Goal: Information Seeking & Learning: Learn about a topic

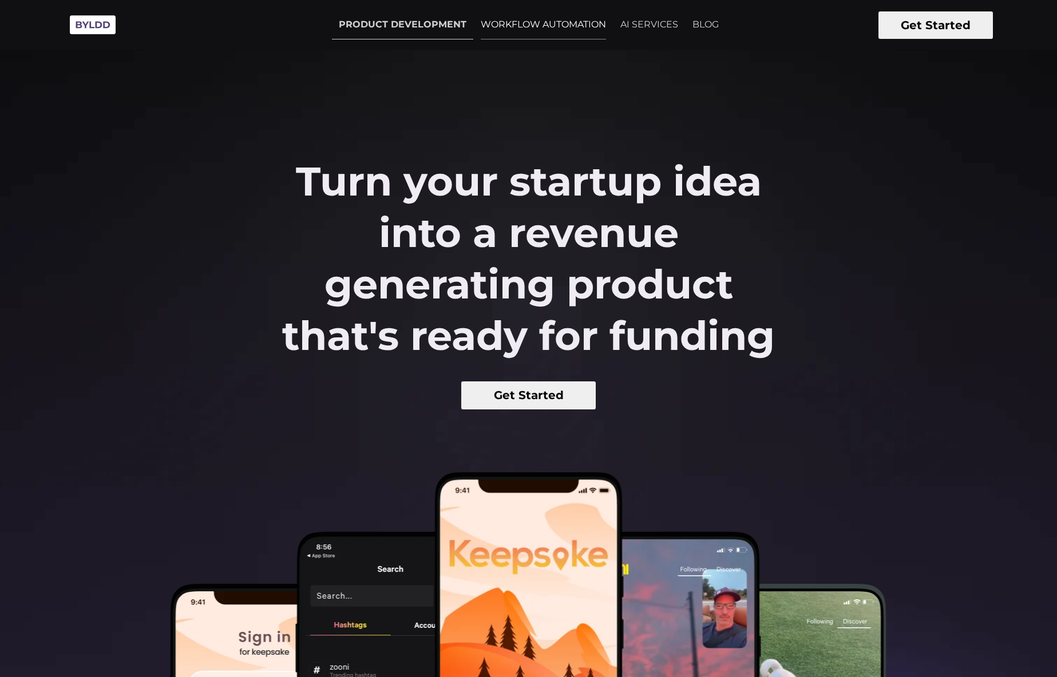
click at [517, 22] on link "WORKFLOW AUTOMATION" at bounding box center [543, 24] width 139 height 29
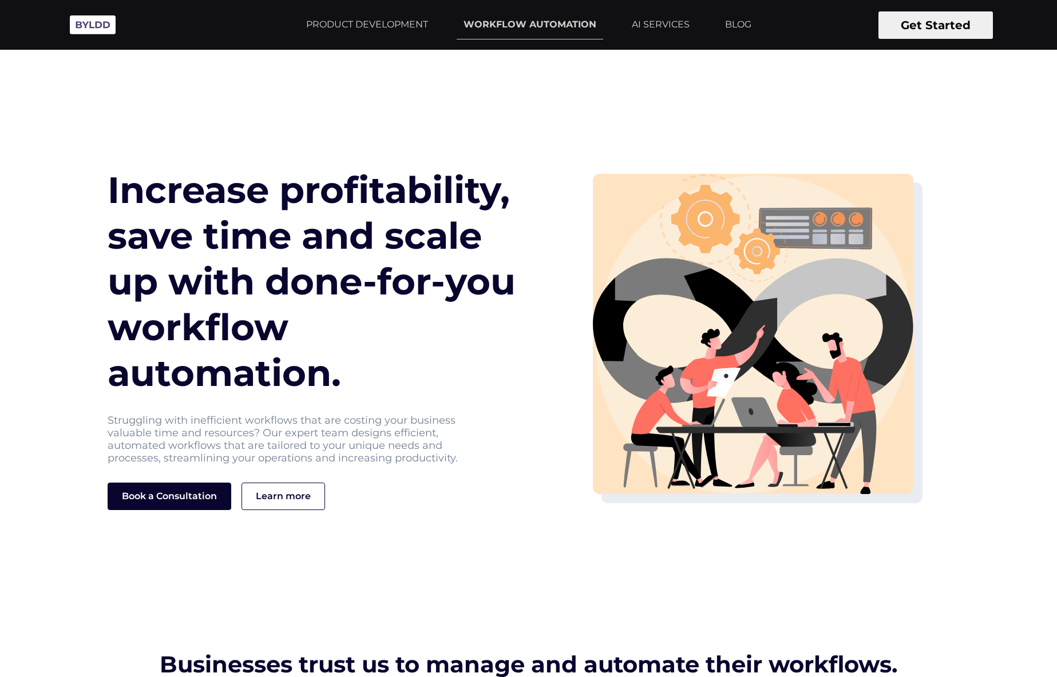
click at [423, 20] on link "PRODUCT DEVELOPMENT" at bounding box center [367, 24] width 136 height 29
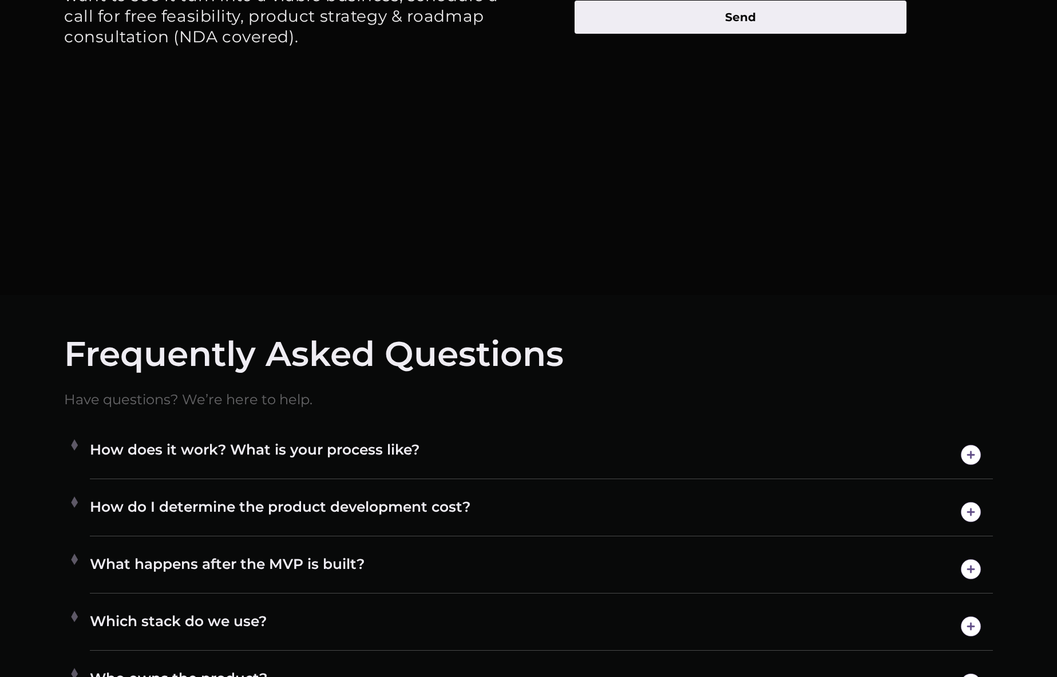
scroll to position [6673, 0]
click at [463, 446] on h4 "How does it work? What is your process like?" at bounding box center [541, 454] width 903 height 29
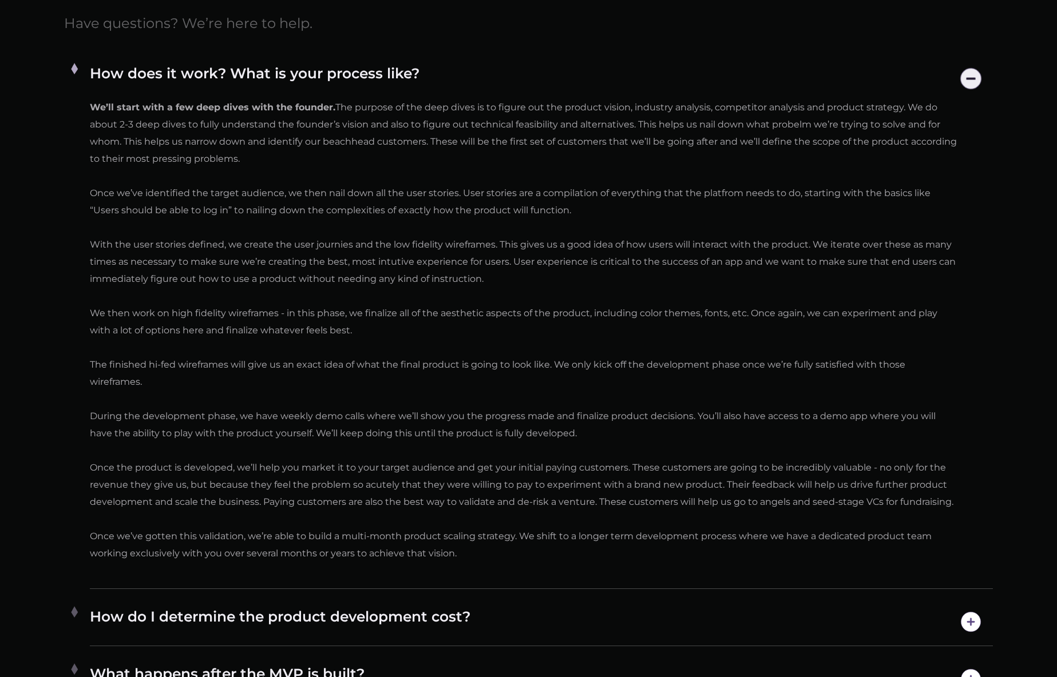
scroll to position [7119, 0]
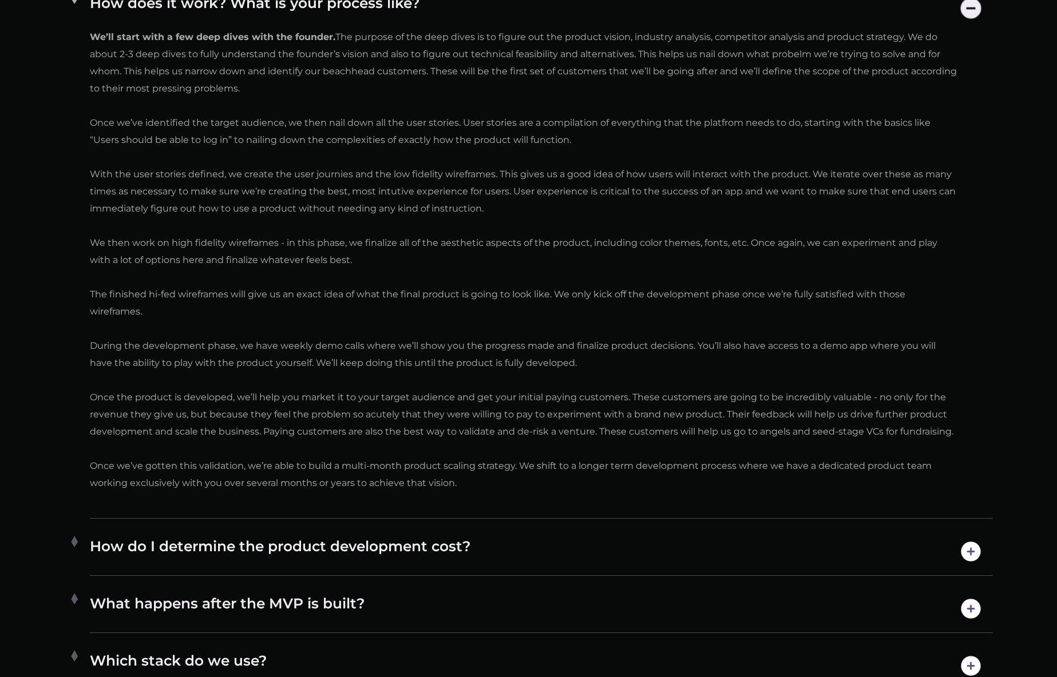
click at [341, 548] on h4 "How do I determine the product development cost?" at bounding box center [541, 551] width 903 height 29
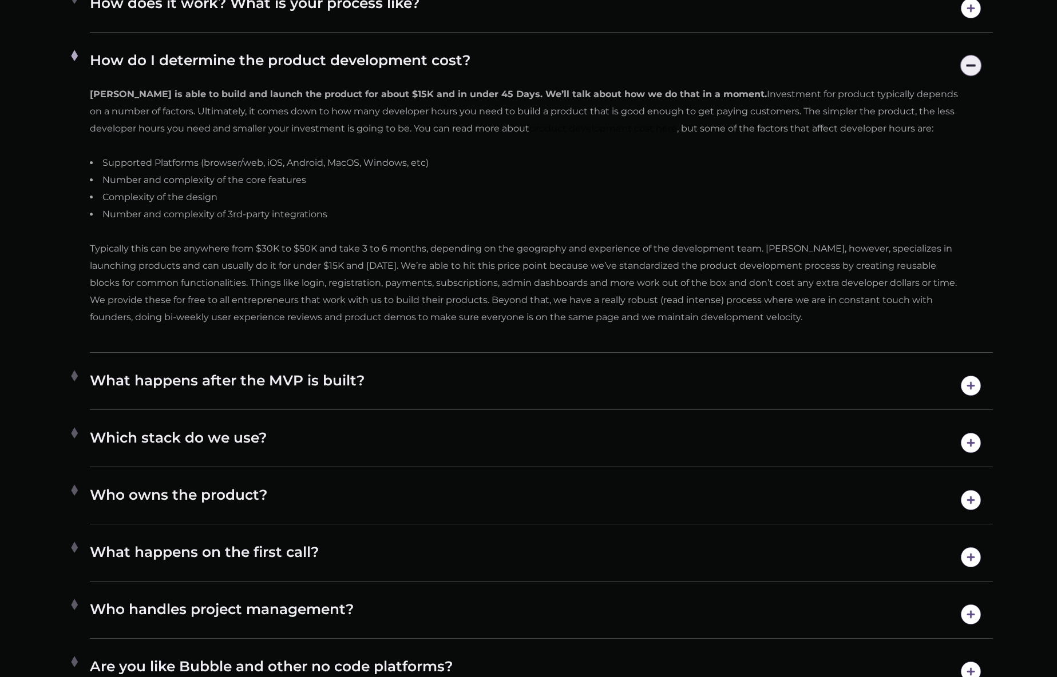
click at [308, 384] on h4 "What happens after the MVP is built?" at bounding box center [541, 385] width 903 height 29
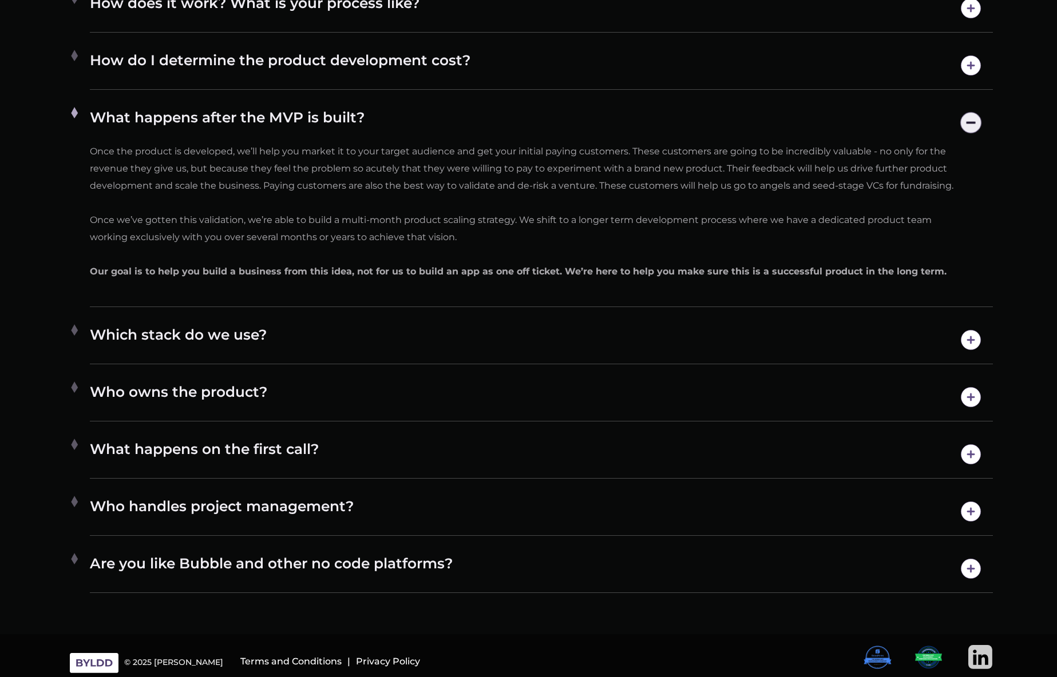
scroll to position [7122, 0]
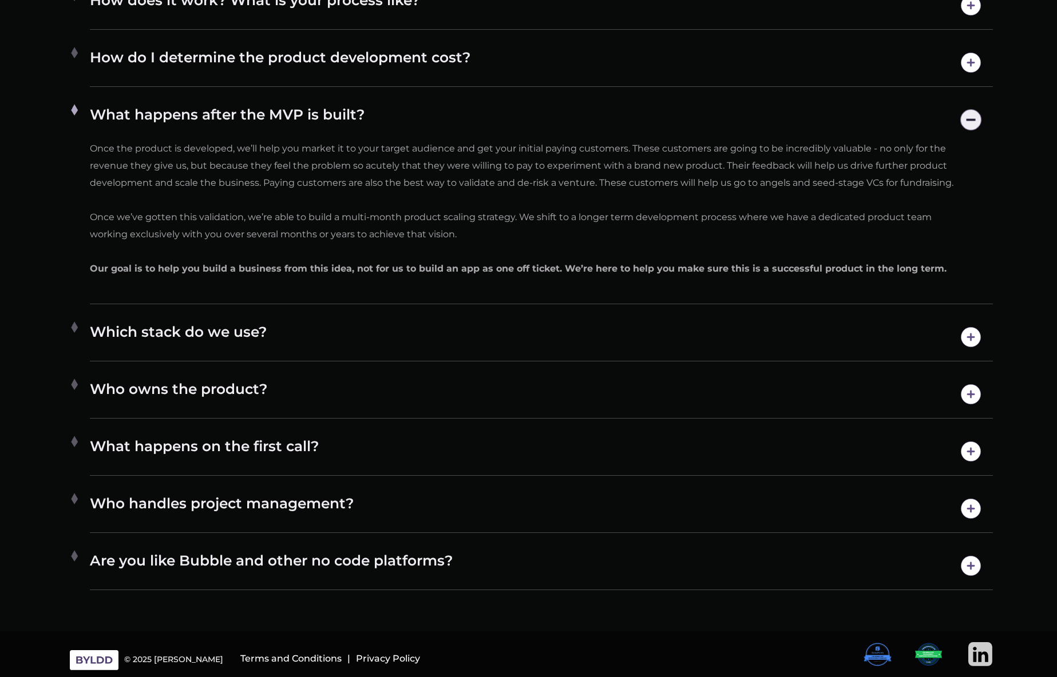
click at [267, 546] on div "Are you like Bubble and other no code platforms? We are not a platform and foun…" at bounding box center [541, 566] width 903 height 48
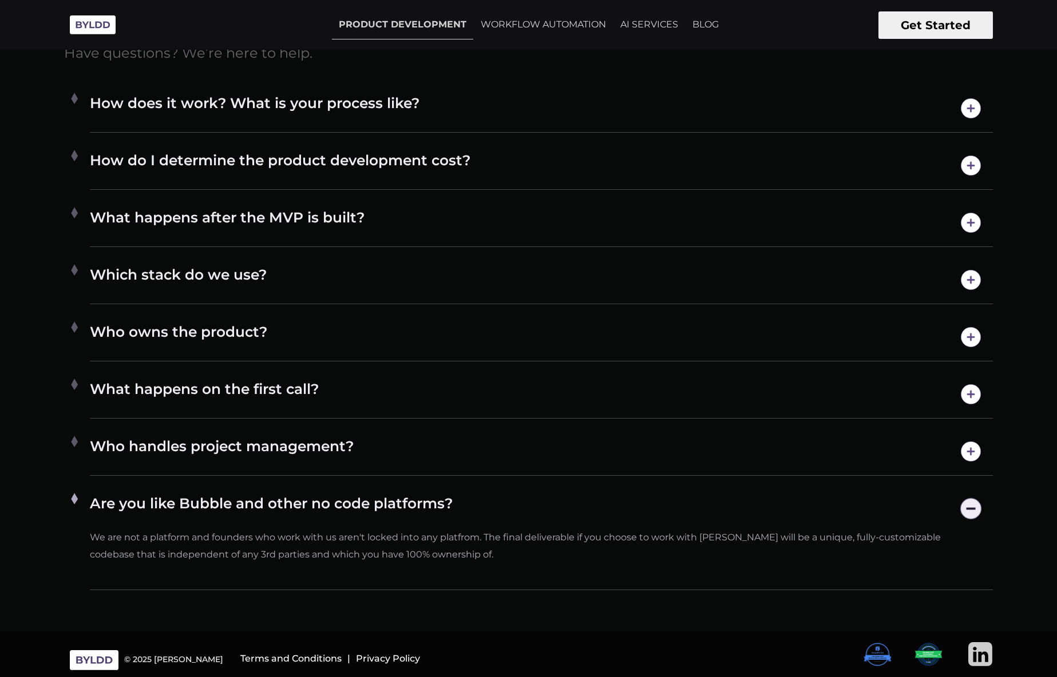
click at [181, 457] on h4 "Who handles project management?" at bounding box center [541, 451] width 903 height 29
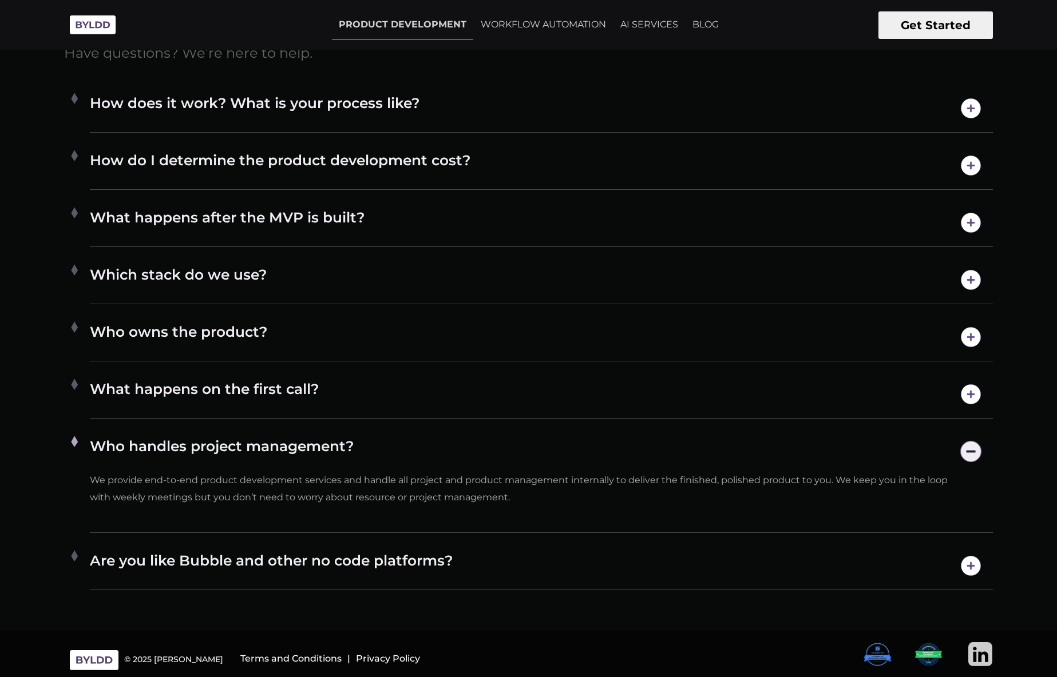
click at [163, 413] on div "What happens on the first call? On our first call, we'll touch on the core prob…" at bounding box center [541, 395] width 903 height 48
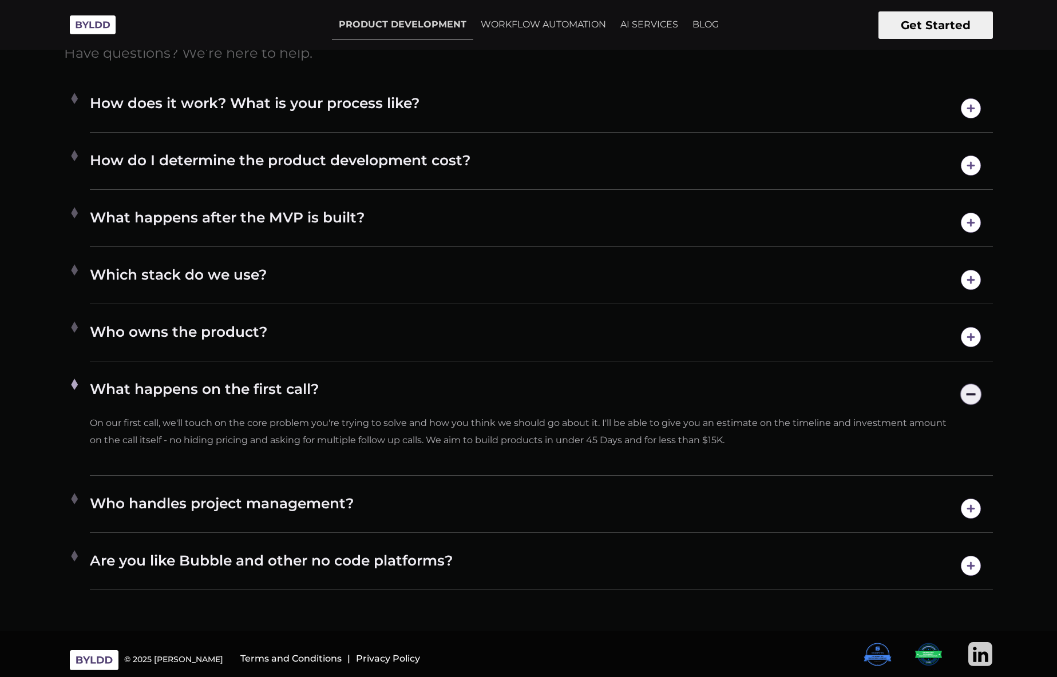
click at [141, 324] on h4 "Who owns the product?" at bounding box center [541, 337] width 903 height 29
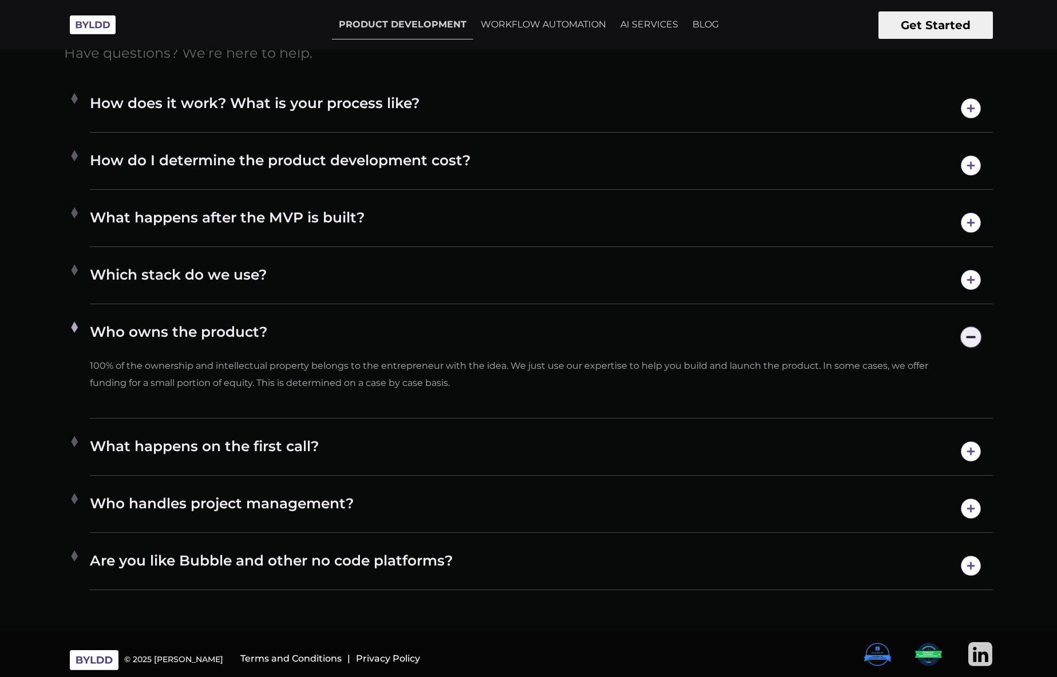
click at [138, 290] on h4 "Which stack do we use?" at bounding box center [541, 279] width 903 height 29
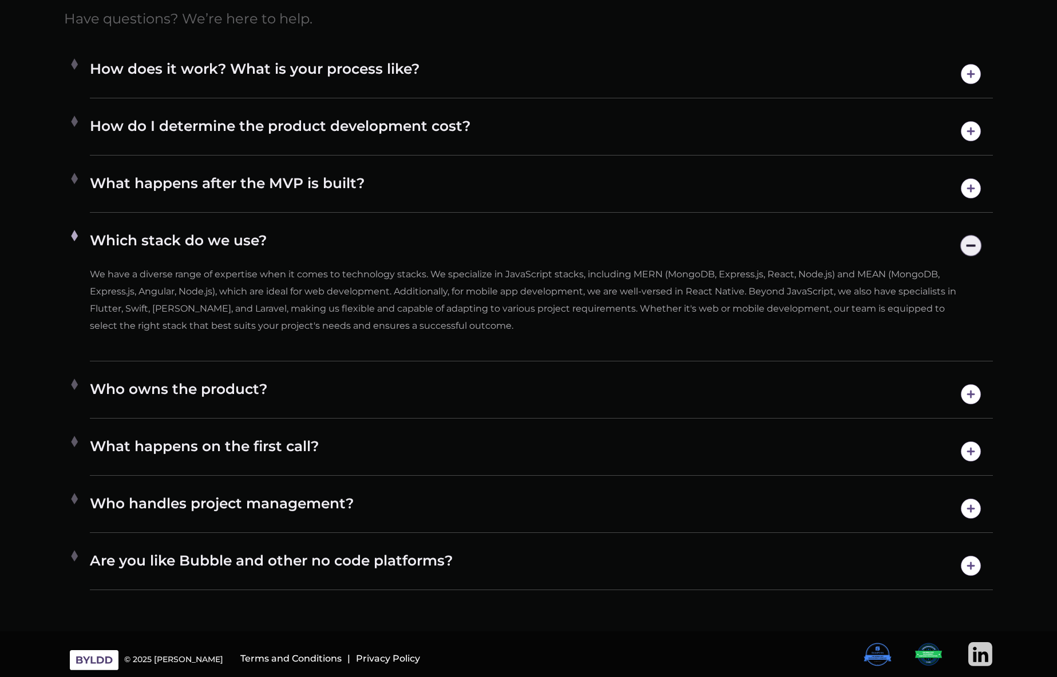
click at [173, 183] on h4 "What happens after the MVP is built?" at bounding box center [541, 188] width 903 height 29
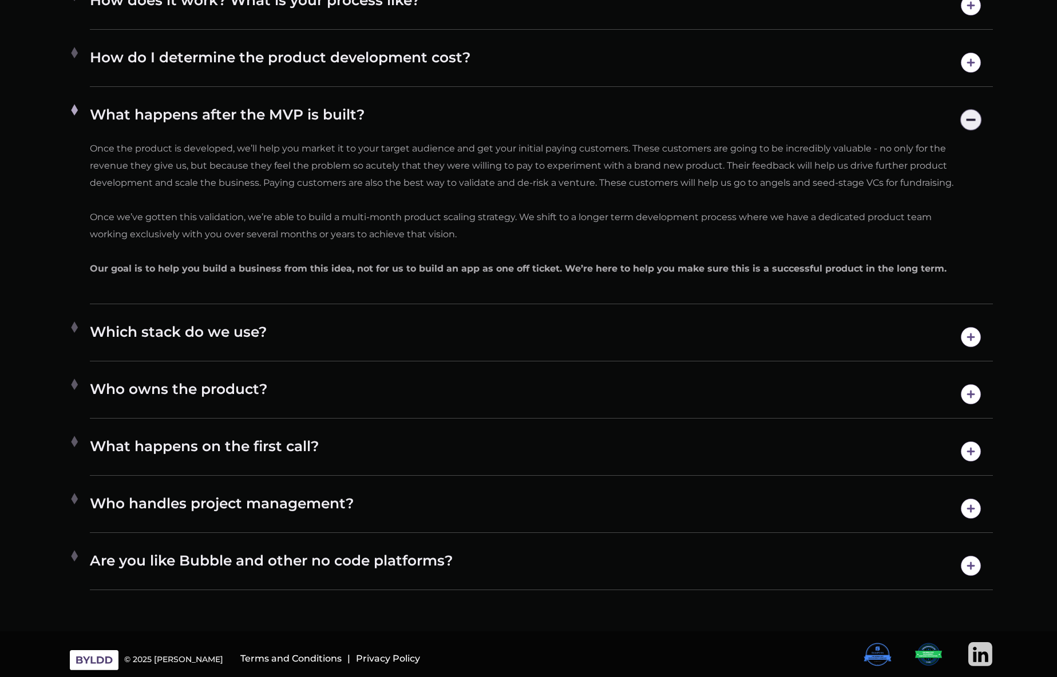
click at [204, 64] on h4 "How do I determine the product development cost?" at bounding box center [541, 62] width 903 height 29
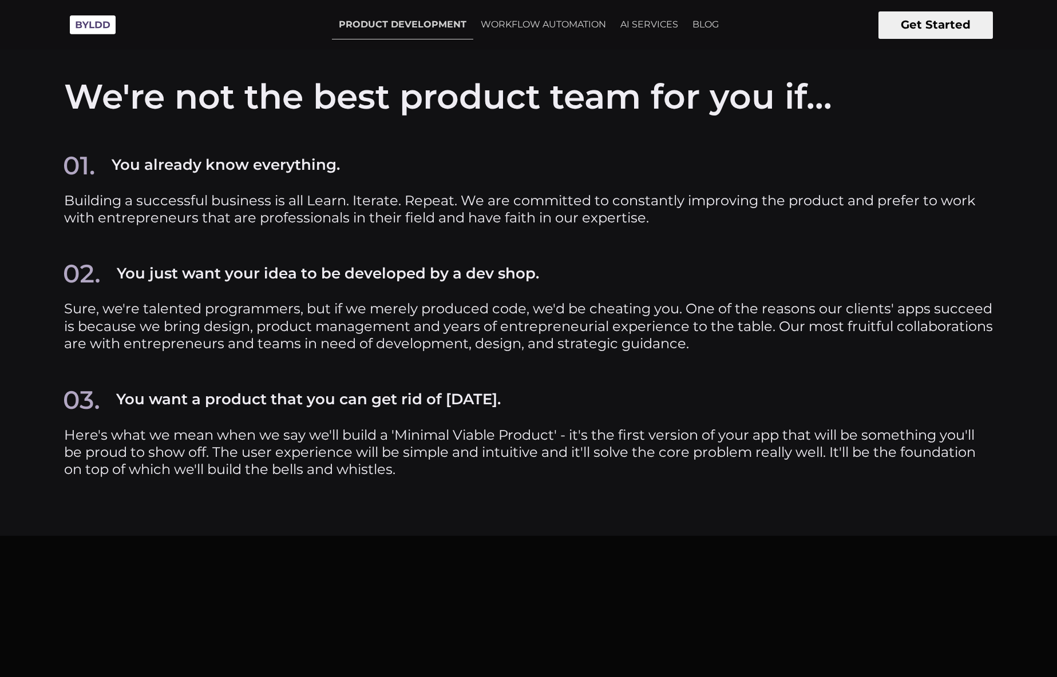
scroll to position [5686, 0]
click at [553, 24] on link "WORKFLOW AUTOMATION" at bounding box center [543, 24] width 139 height 29
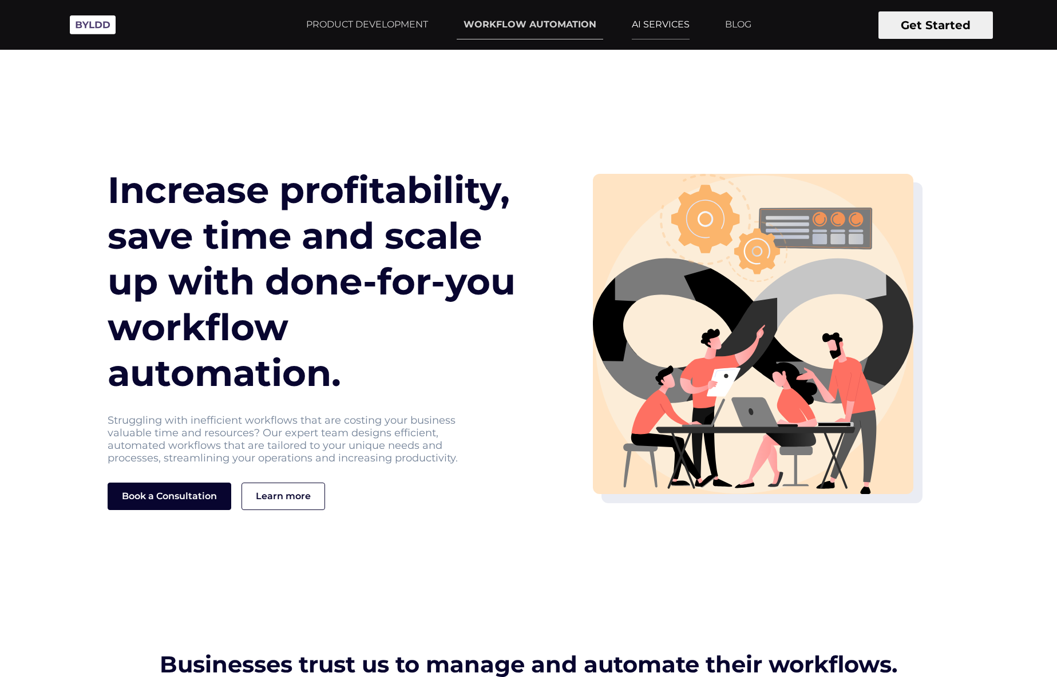
click at [625, 26] on link "AI SERVICES" at bounding box center [661, 24] width 72 height 29
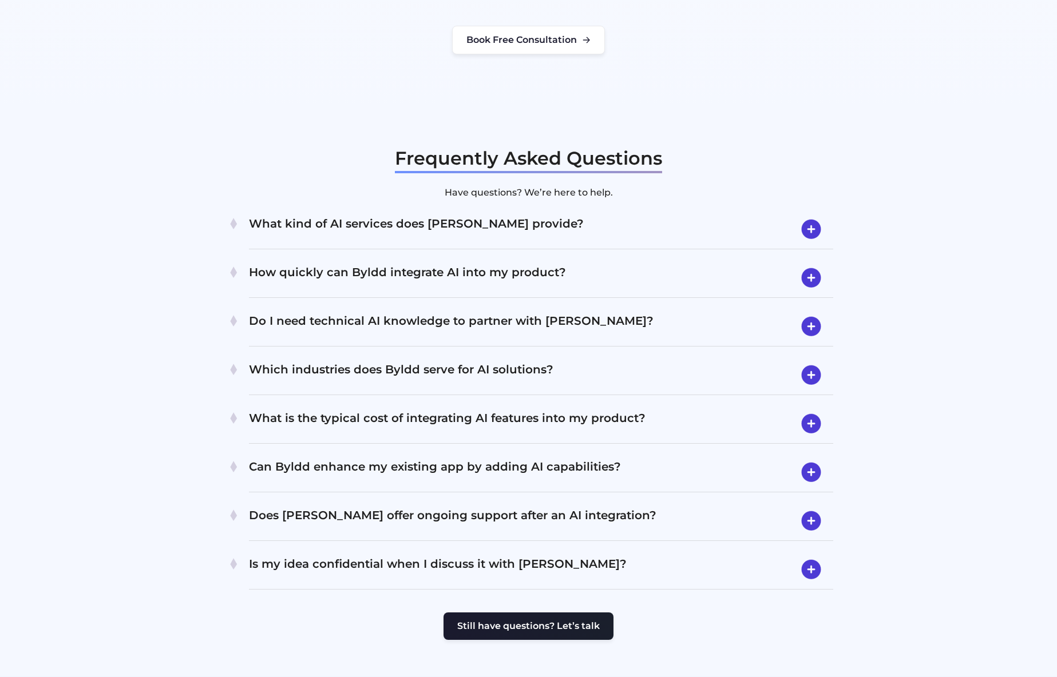
scroll to position [2338, 0]
